Goal: Information Seeking & Learning: Learn about a topic

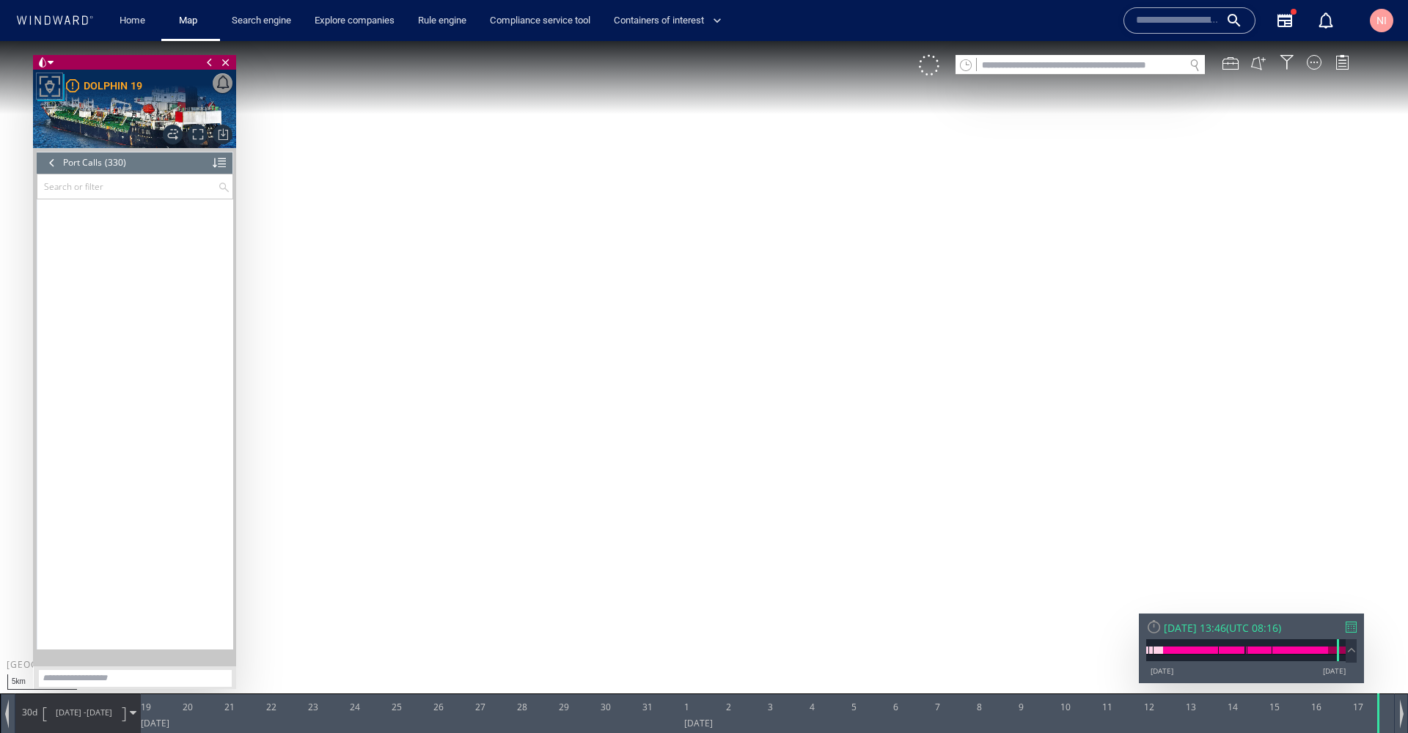
scroll to position [12847, 0]
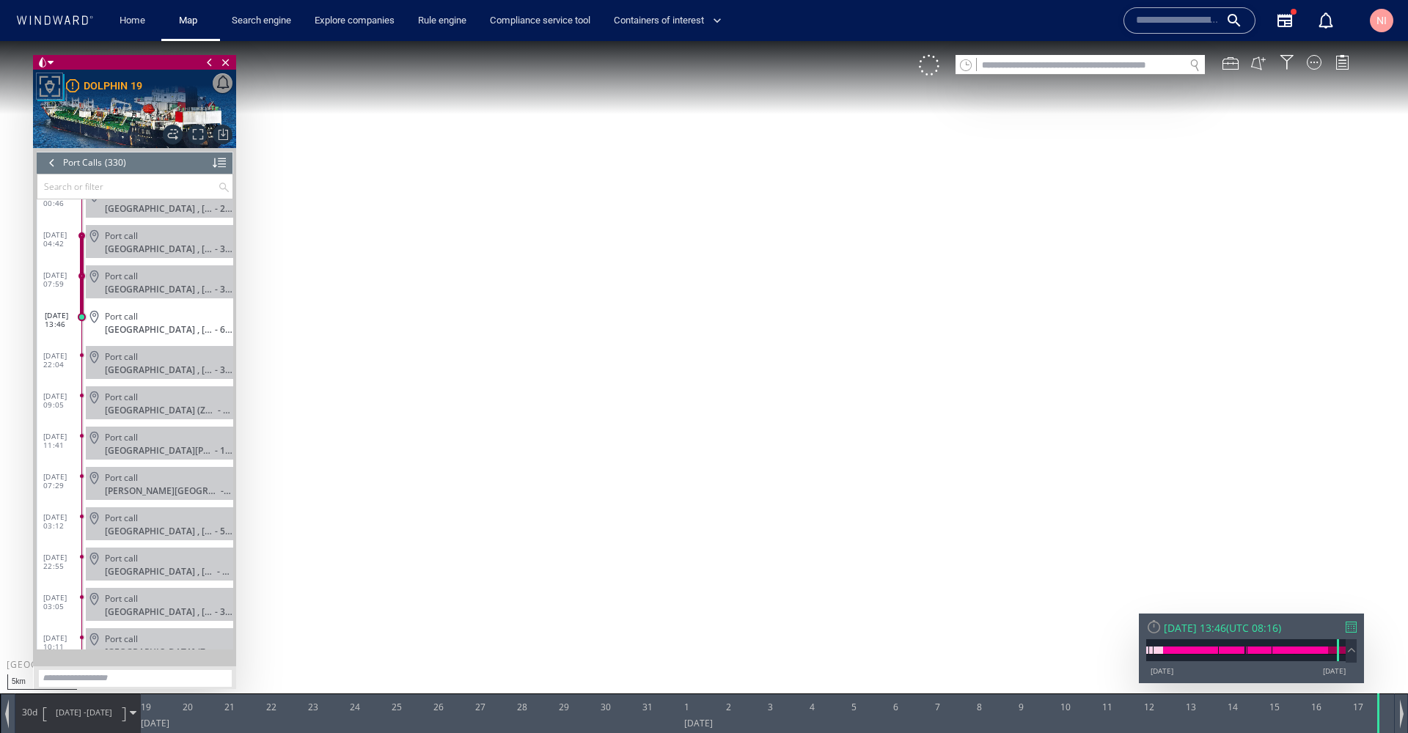
click at [254, 34] on div "Search engine" at bounding box center [261, 21] width 83 height 42
click at [258, 25] on link "Search engine" at bounding box center [261, 21] width 71 height 26
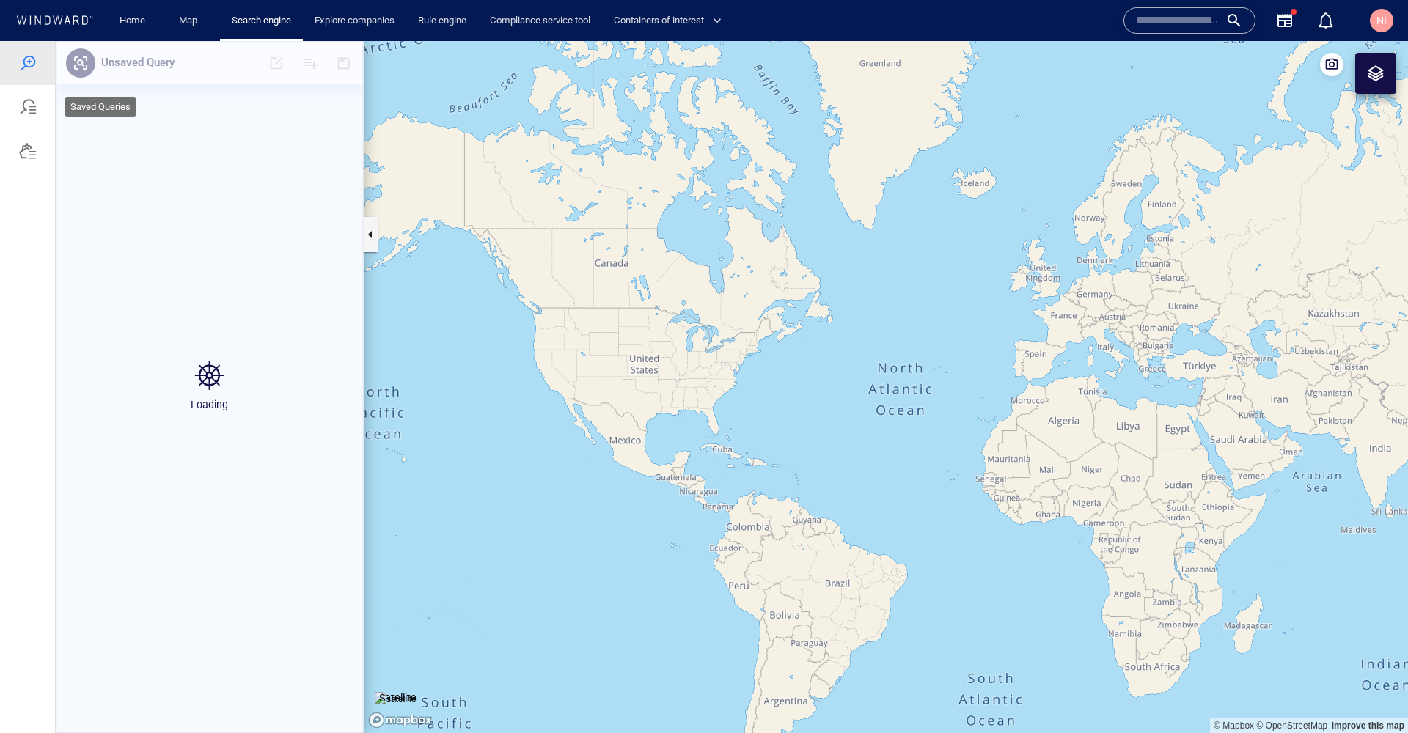
click at [26, 109] on div at bounding box center [28, 107] width 18 height 18
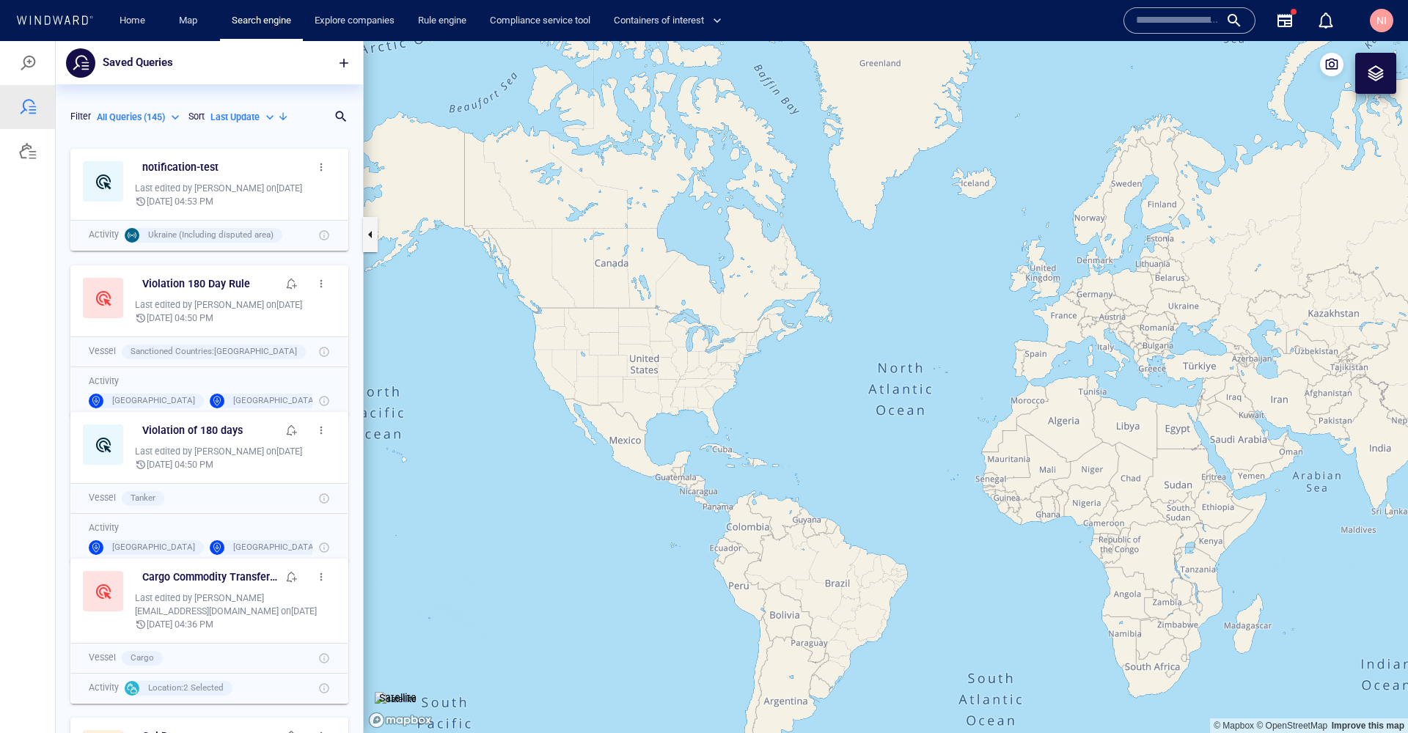
scroll to position [12, 12]
click at [255, 123] on p "Search for a query name" at bounding box center [191, 117] width 210 height 18
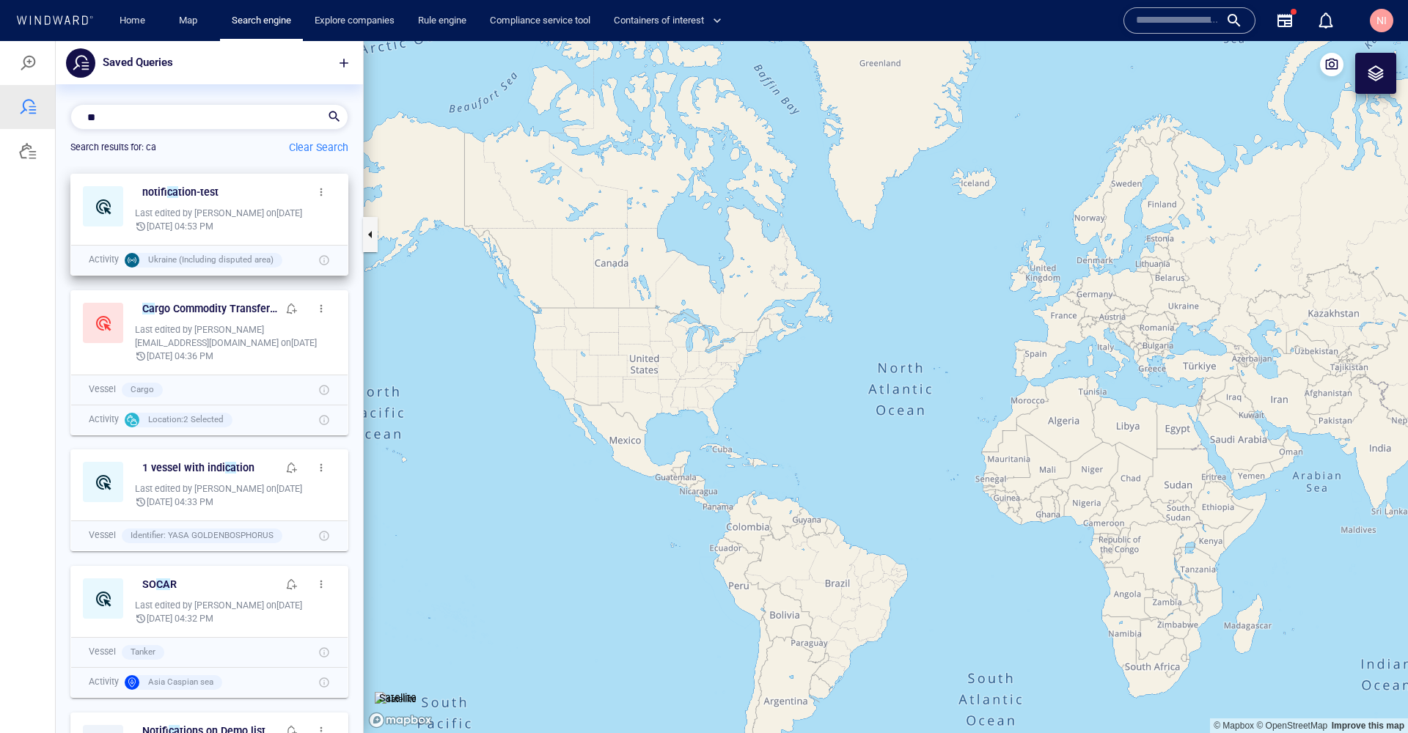
type input "**"
click at [315, 191] on span "button" at bounding box center [321, 192] width 12 height 12
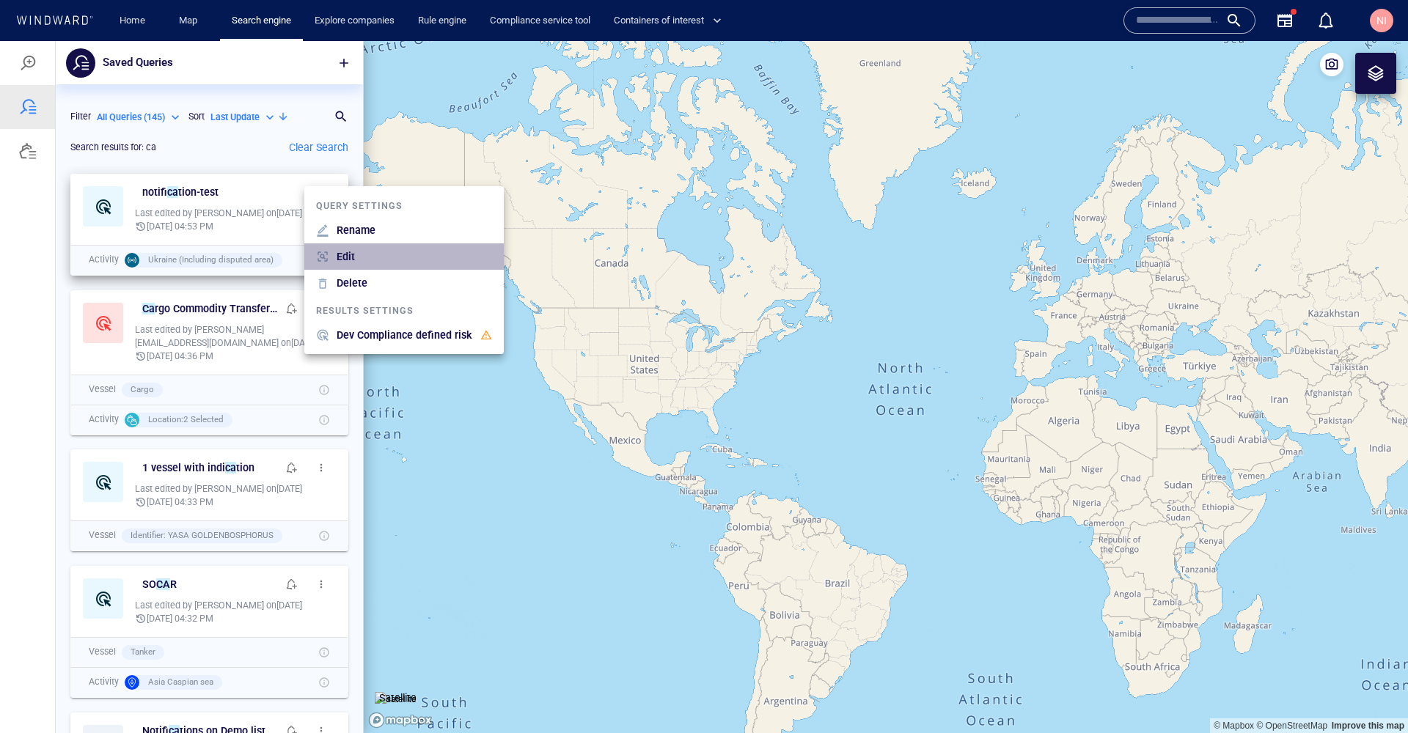
click at [366, 261] on div "Edit" at bounding box center [414, 256] width 161 height 23
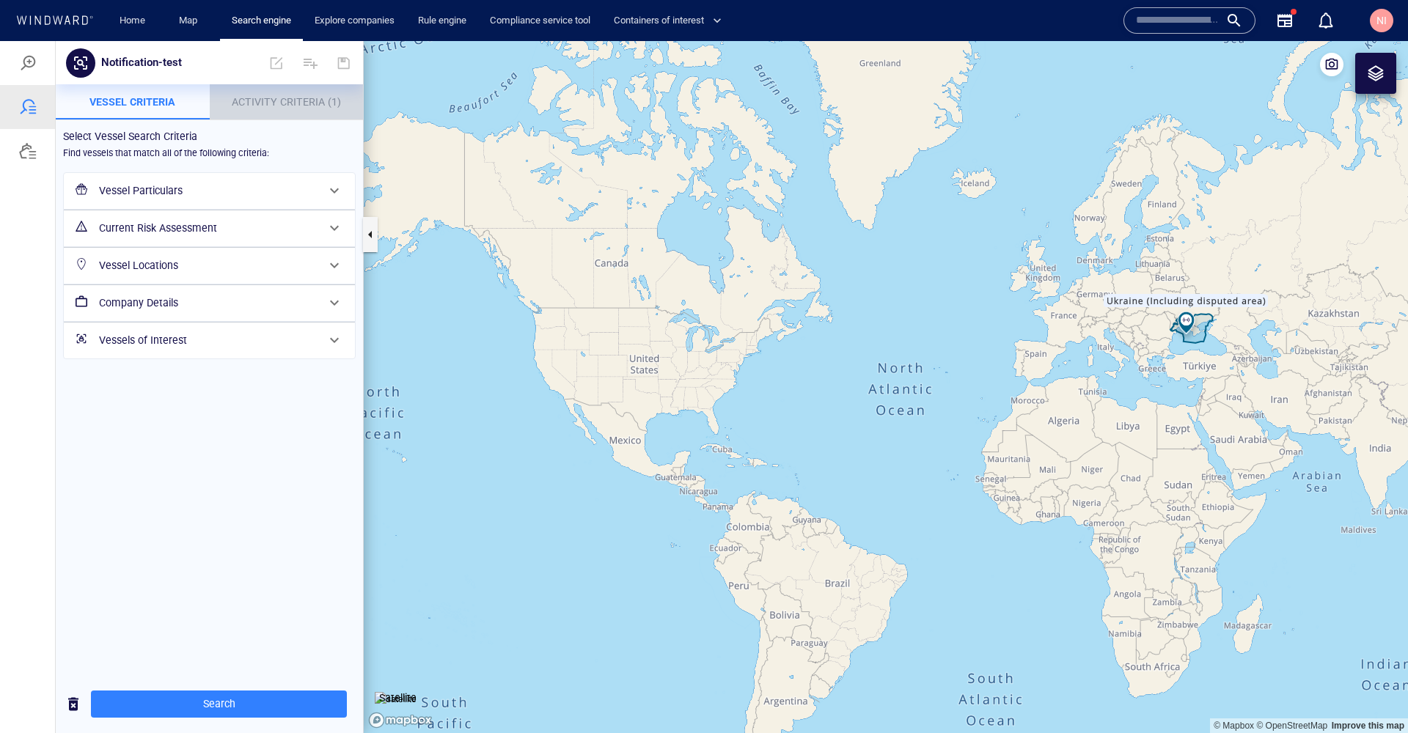
click at [279, 106] on span "Activity Criteria (1)" at bounding box center [286, 102] width 109 height 12
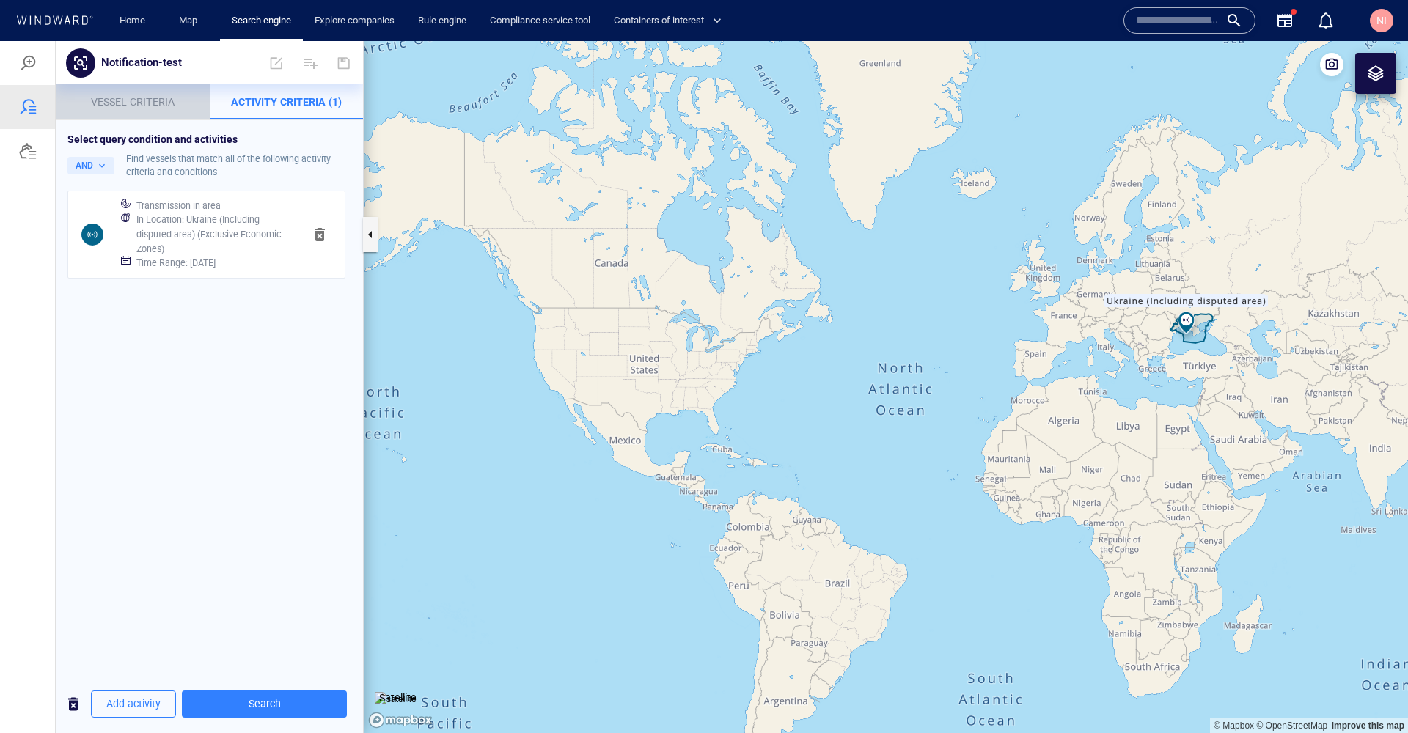
click at [122, 98] on span "Vessel criteria" at bounding box center [133, 102] width 84 height 12
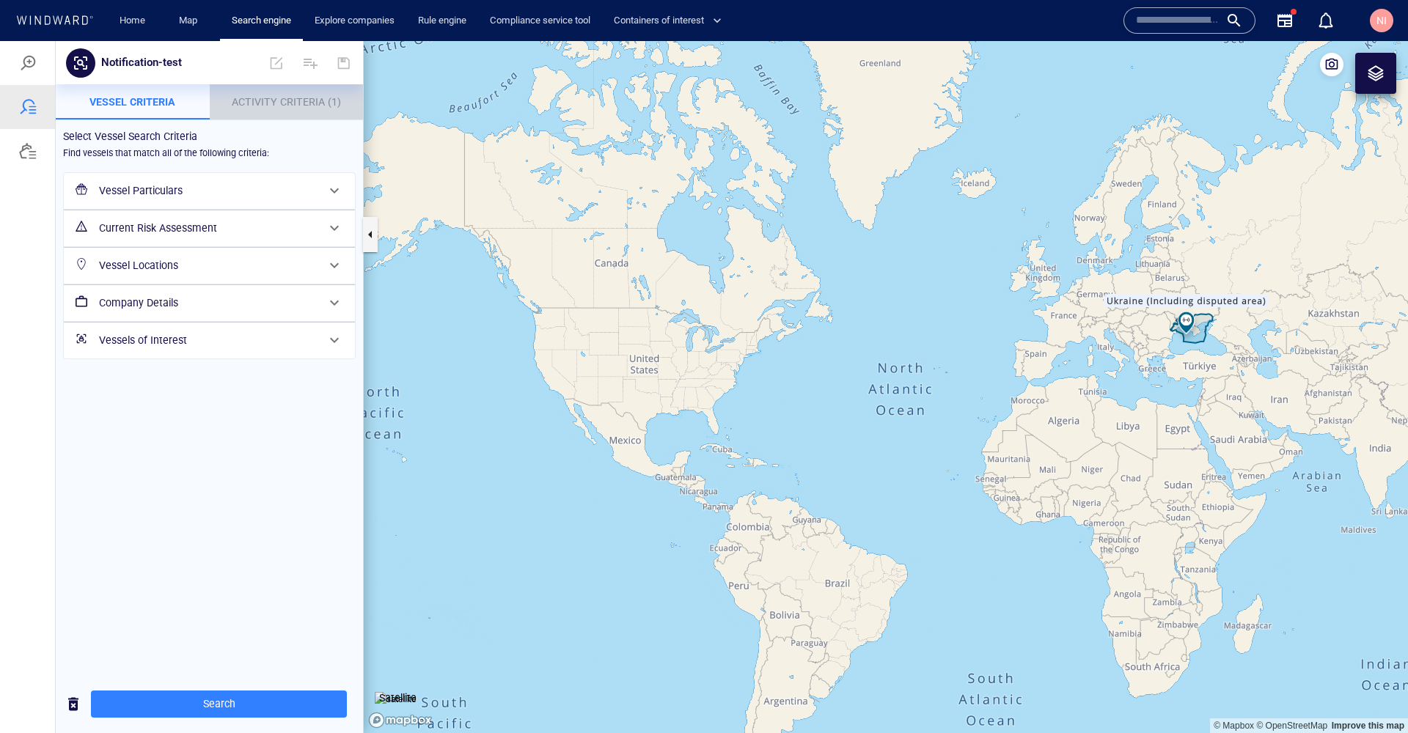
click at [249, 102] on span "Activity Criteria (1)" at bounding box center [286, 102] width 109 height 12
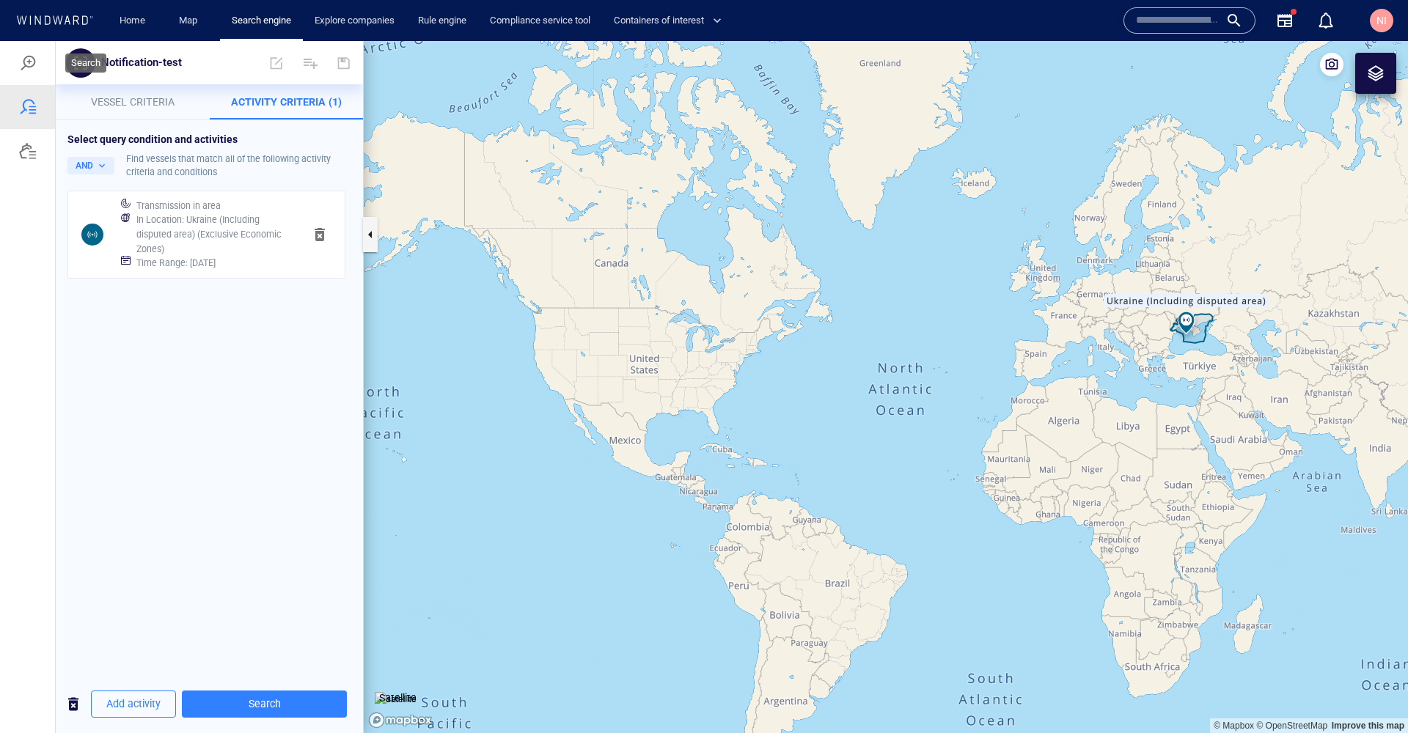
click at [27, 73] on div at bounding box center [27, 63] width 55 height 44
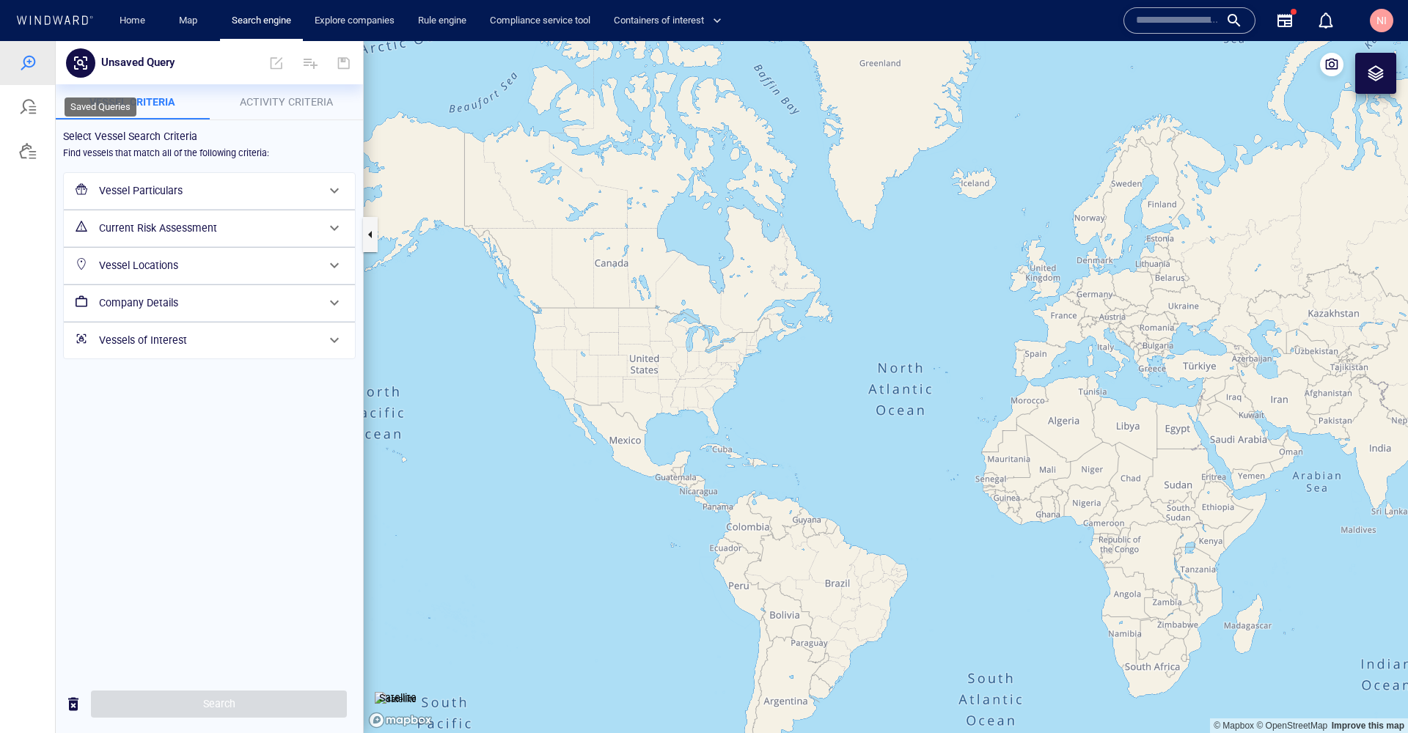
click at [27, 111] on div at bounding box center [28, 107] width 18 height 18
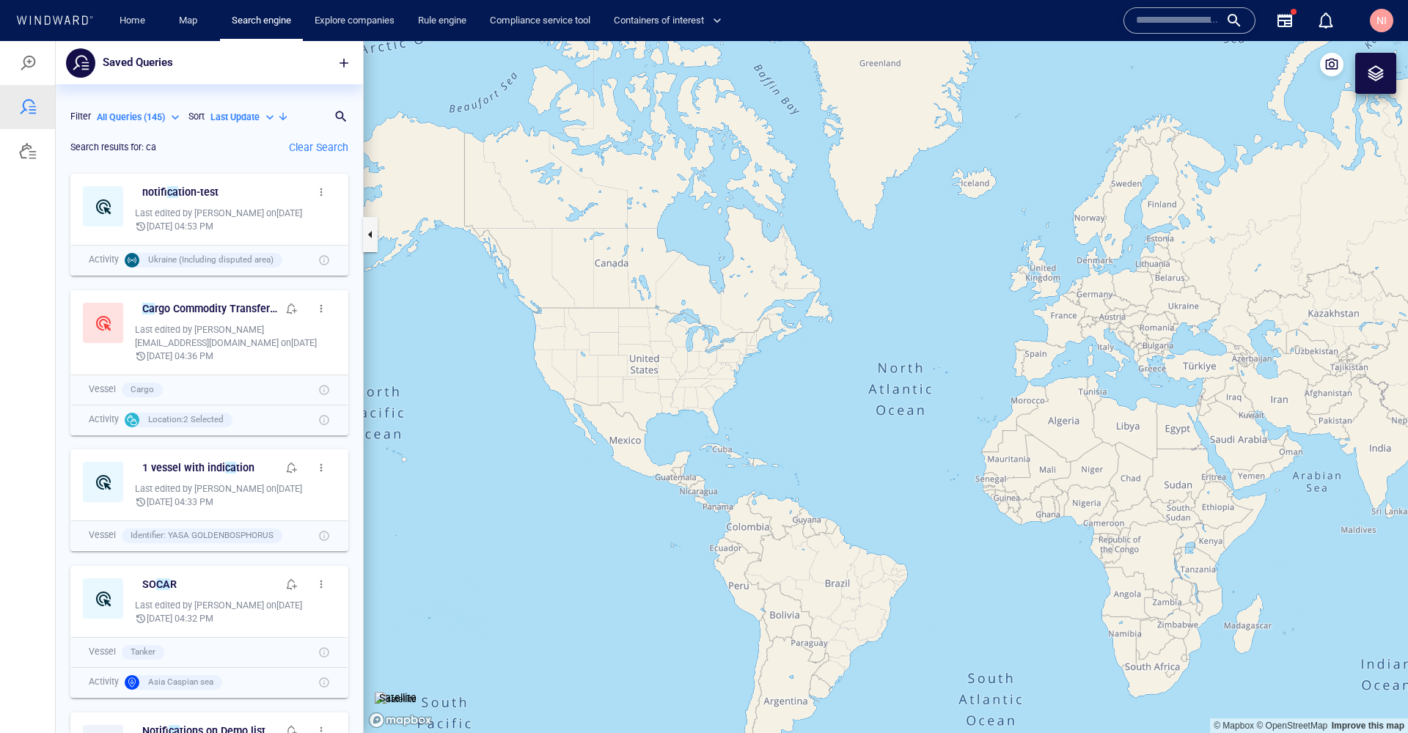
scroll to position [0, 0]
click at [315, 197] on span "button" at bounding box center [321, 192] width 12 height 12
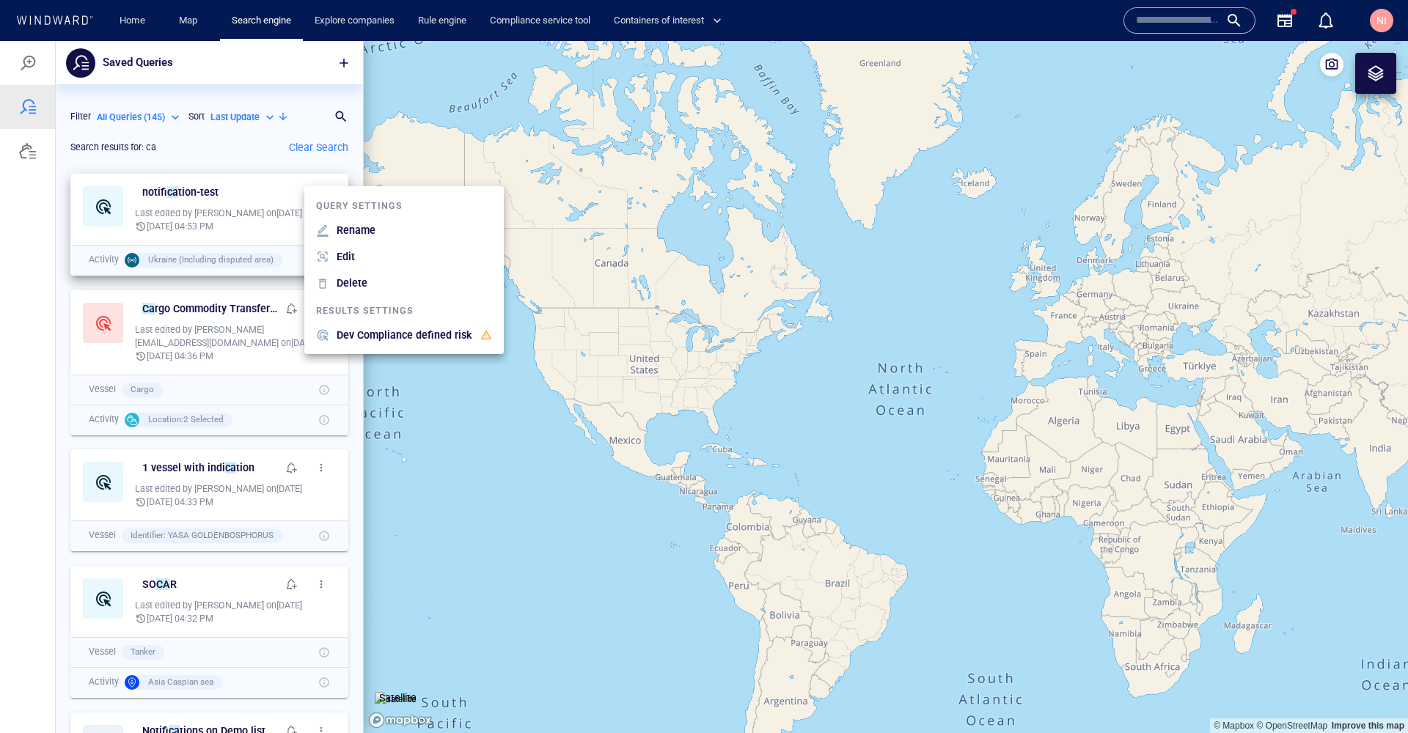
click at [253, 351] on div at bounding box center [704, 387] width 1408 height 692
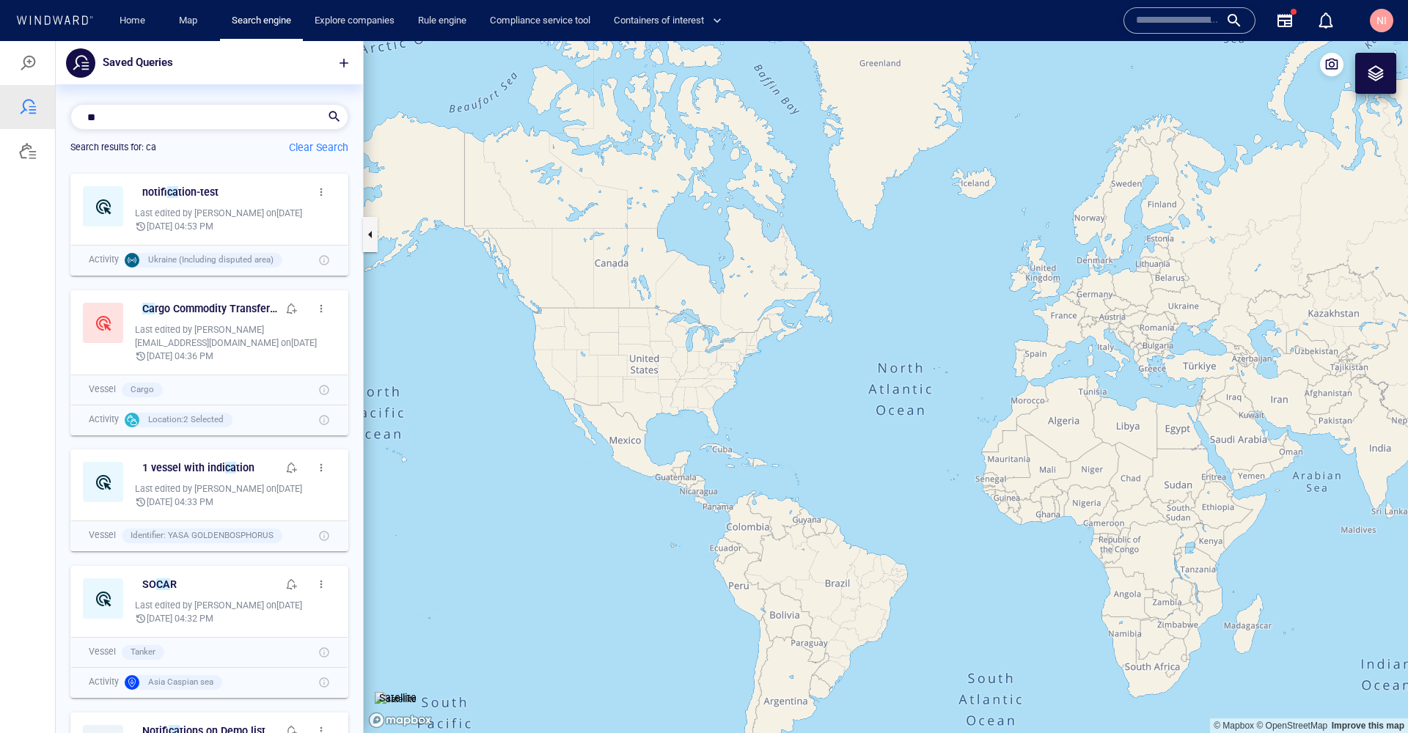
click at [263, 115] on div "** ca" at bounding box center [203, 116] width 247 height 21
type input "*"
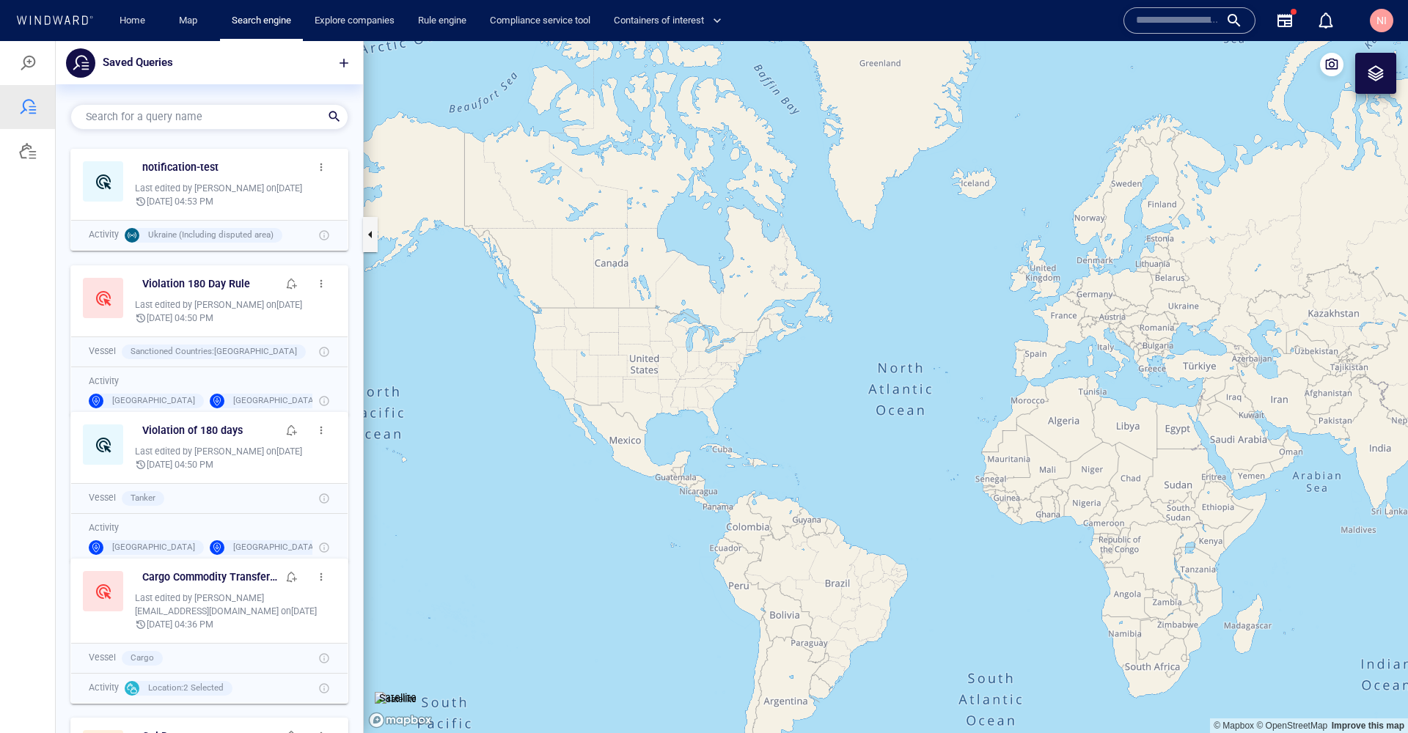
scroll to position [581, 296]
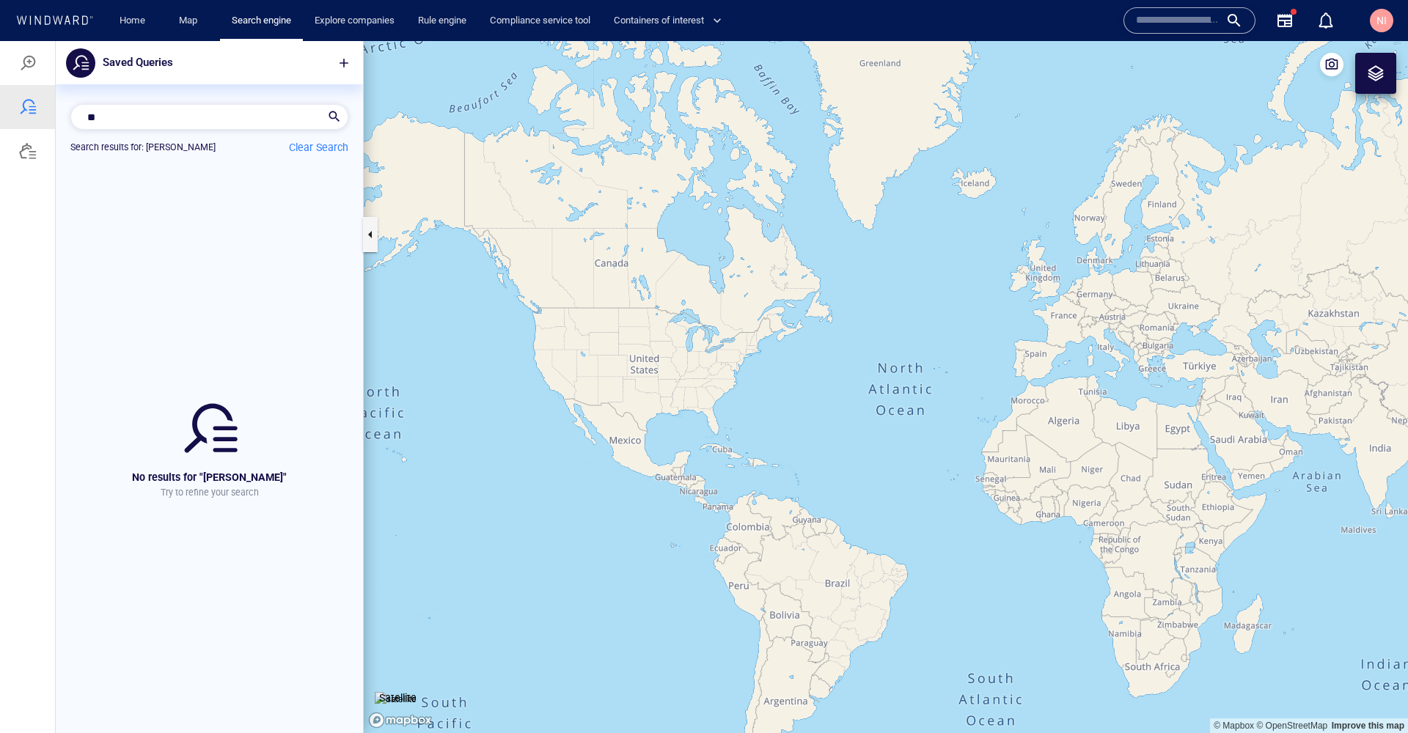
type input "*"
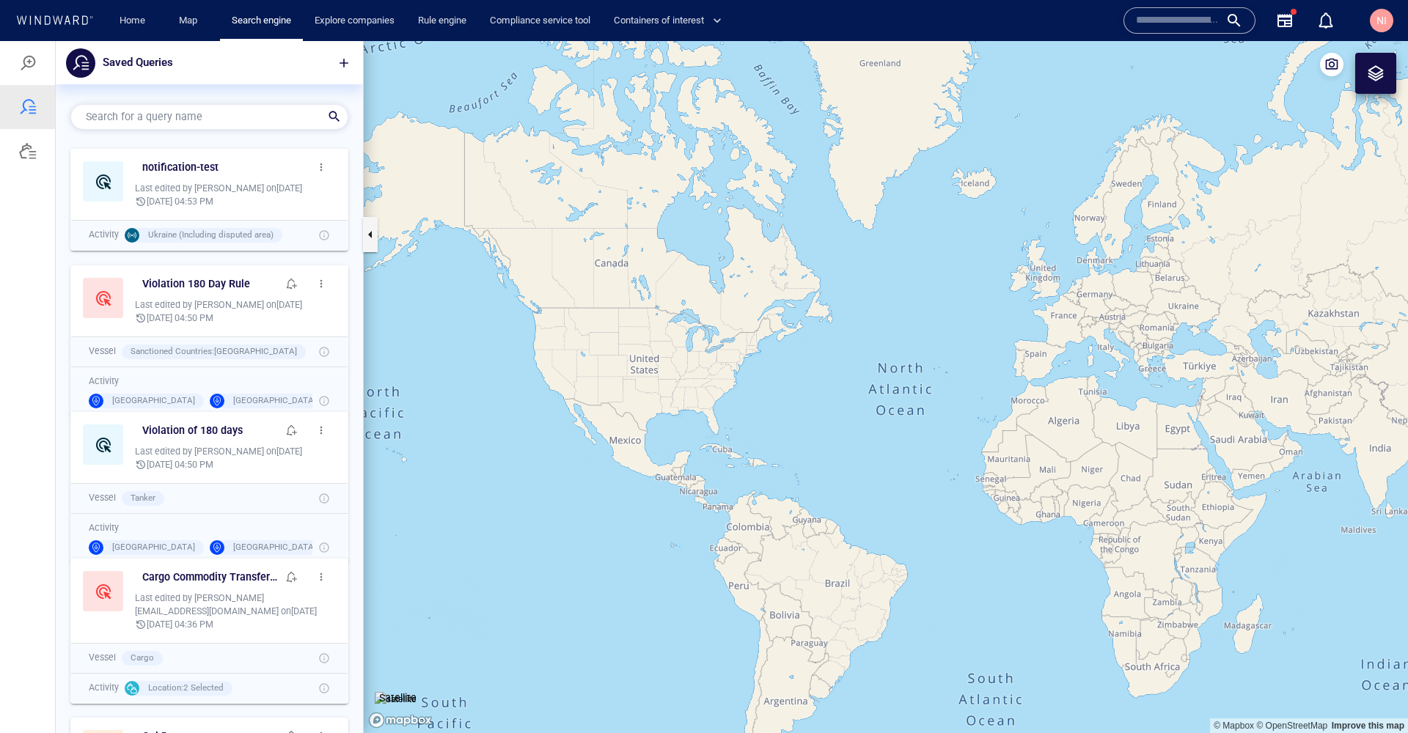
scroll to position [0, 0]
click at [315, 167] on span "button" at bounding box center [321, 167] width 12 height 12
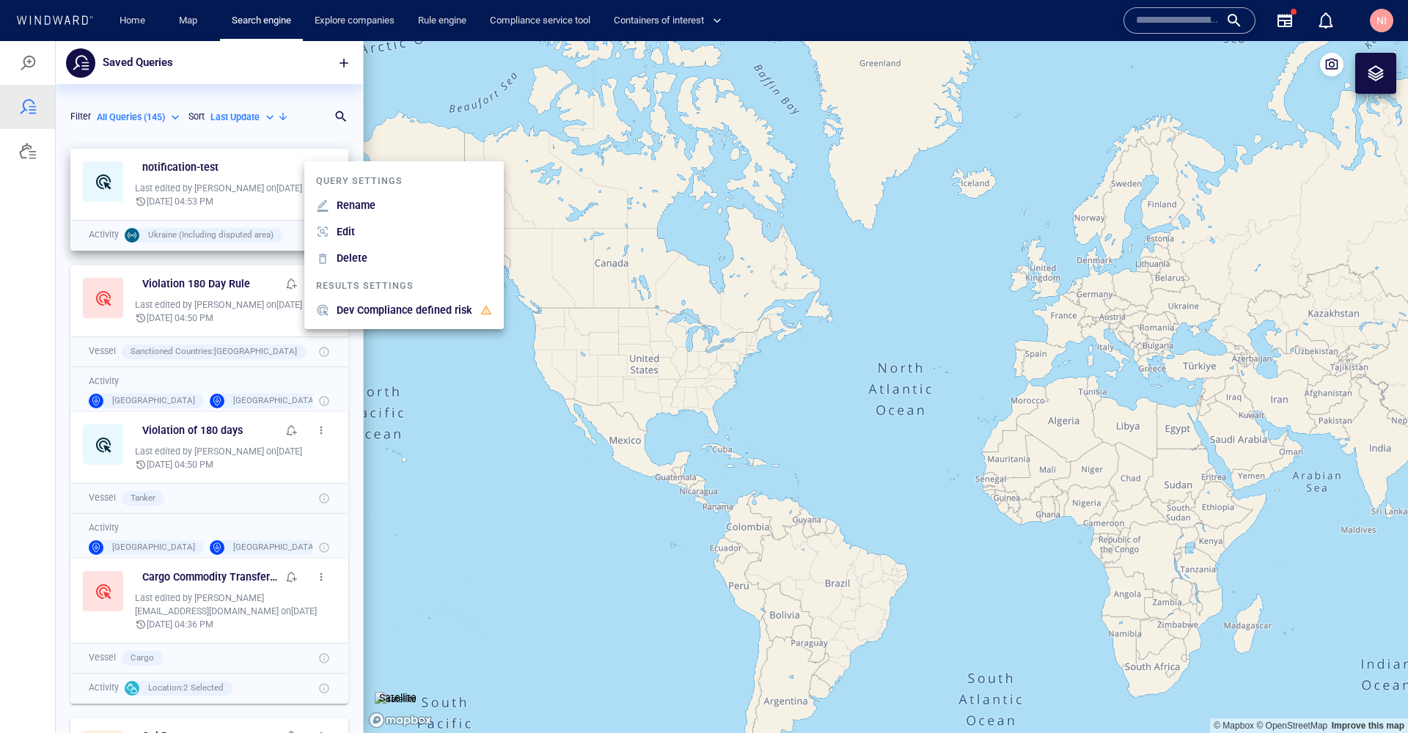
click at [261, 63] on div at bounding box center [704, 387] width 1408 height 692
